Goal: Task Accomplishment & Management: Manage account settings

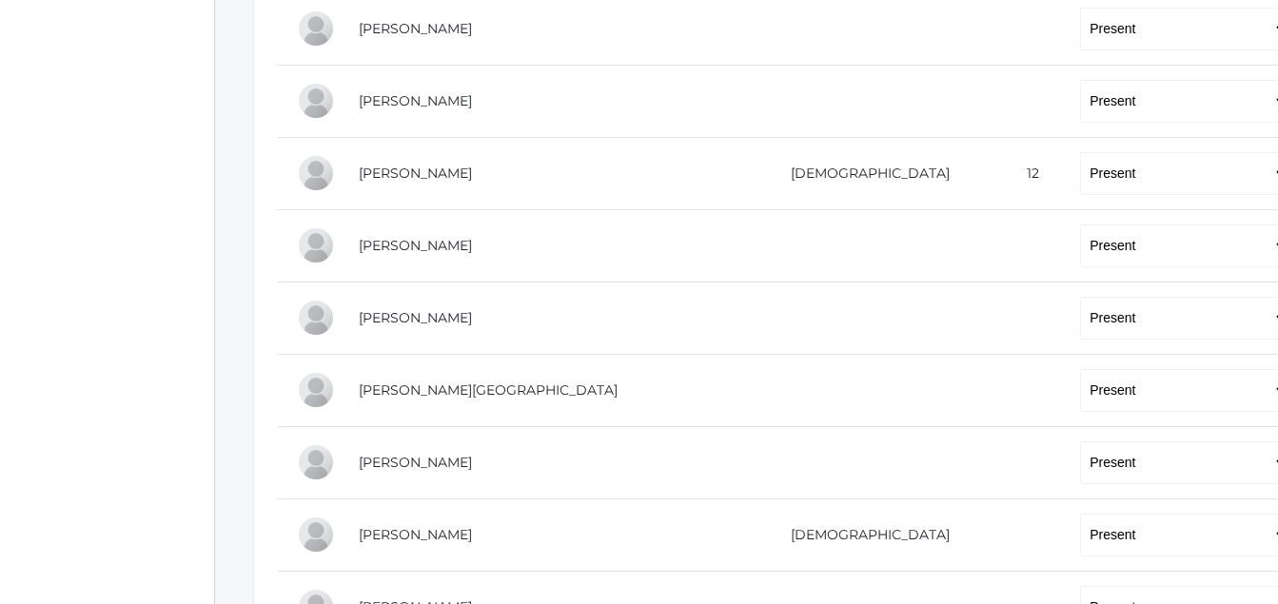
scroll to position [600, 0]
drag, startPoint x: 969, startPoint y: 378, endPoint x: 976, endPoint y: 408, distance: 31.2
click at [1080, 408] on select "-- Present Tardy Excused Tardy Unexcused Absent Excused Absent Unexcused" at bounding box center [1184, 388] width 209 height 43
click at [1080, 388] on select "-- Present Tardy Excused Tardy Unexcused Absent Excused Absent Unexcused" at bounding box center [1184, 388] width 209 height 43
click at [1080, 382] on select "-- Present Tardy Excused Tardy Unexcused Absent Excused Absent Unexcused" at bounding box center [1184, 388] width 209 height 43
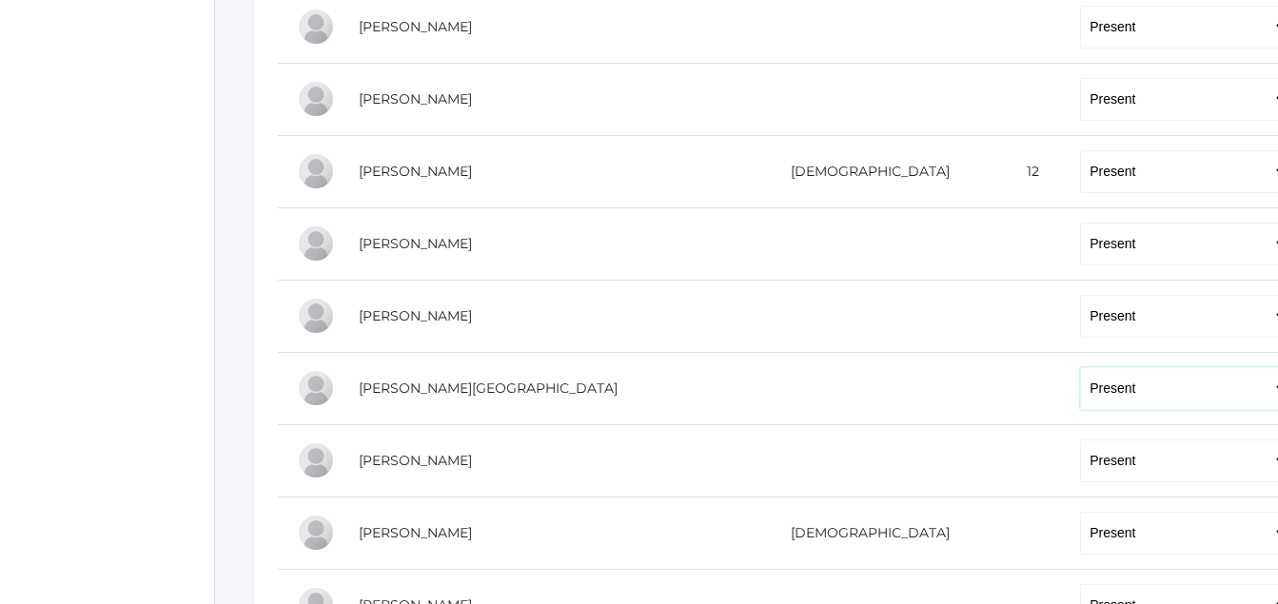
select select "AE"
click at [1080, 369] on select "-- Present Tardy Excused Tardy Unexcused Absent Excused Absent Unexcused" at bounding box center [1184, 388] width 209 height 43
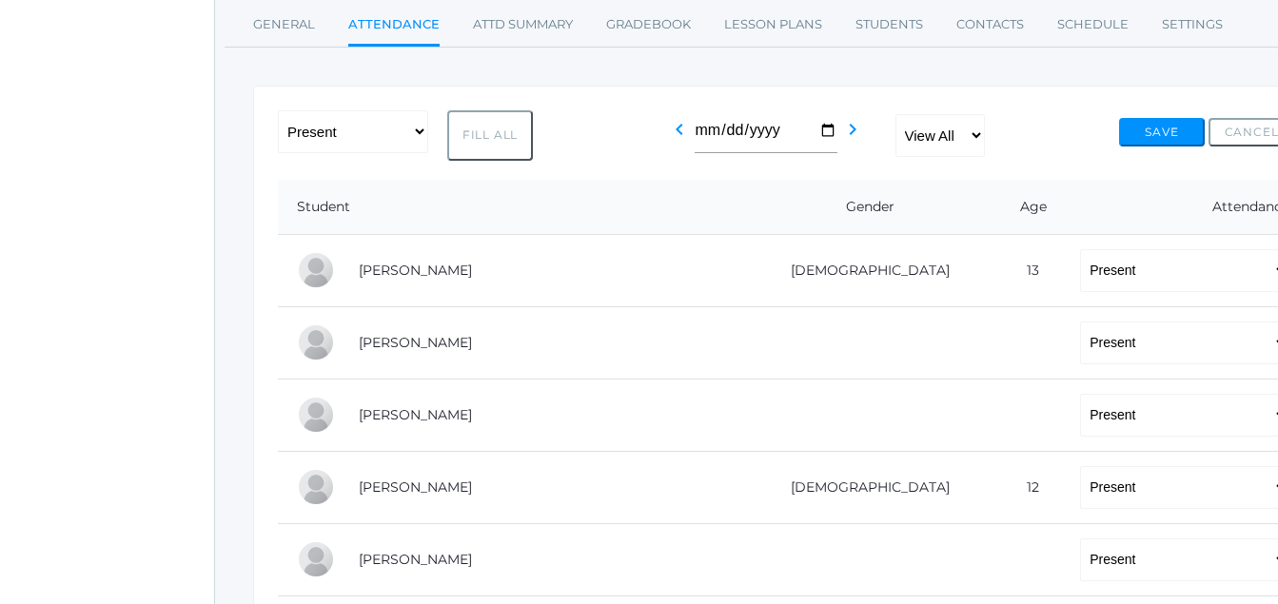
scroll to position [0, 0]
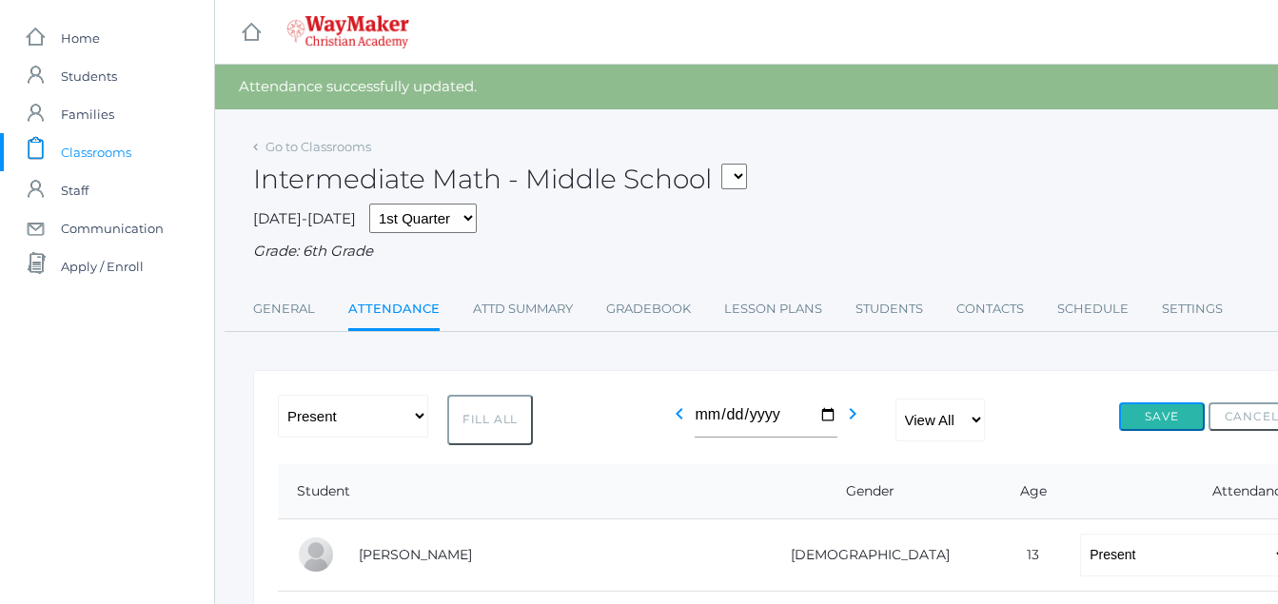
click at [1168, 404] on button "Save" at bounding box center [1162, 416] width 86 height 29
click at [1160, 424] on button "Save" at bounding box center [1162, 416] width 86 height 29
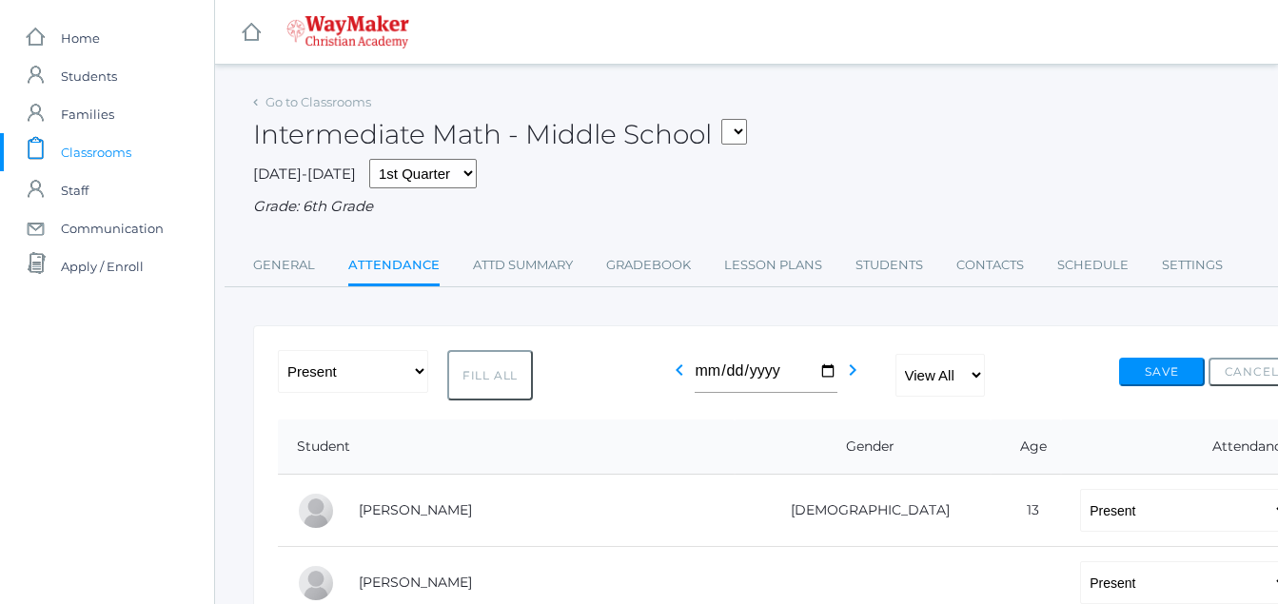
select select "P"
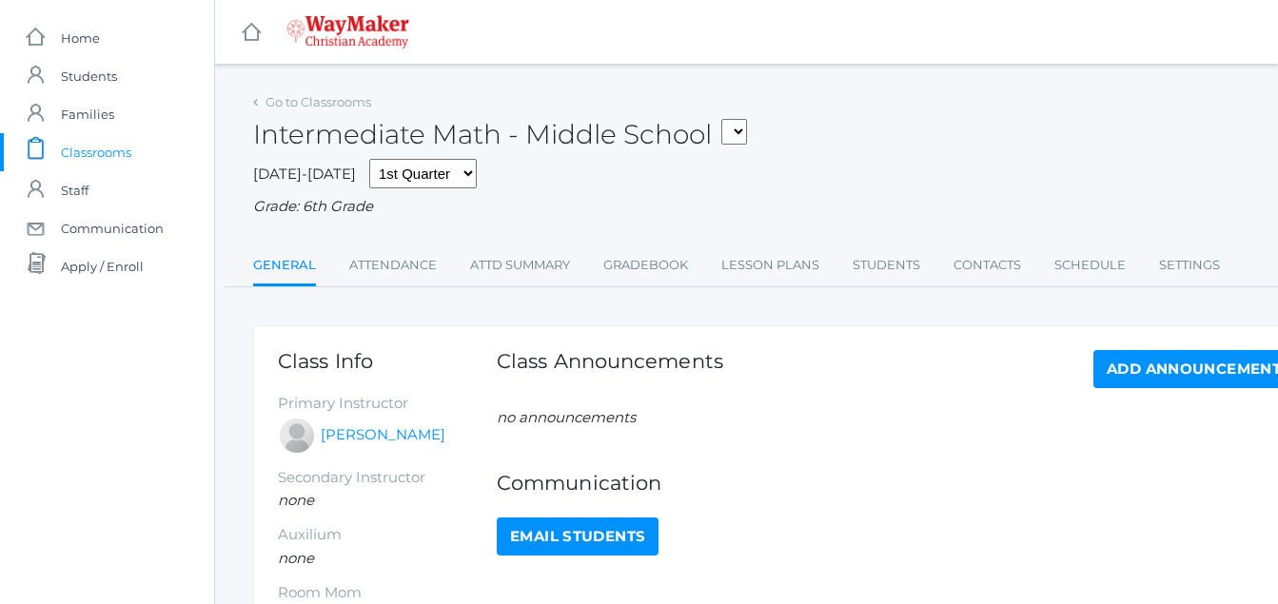
click at [132, 151] on link "icons/clipboard/plain Created with Sketch. Classrooms" at bounding box center [107, 152] width 214 height 38
